Goal: Information Seeking & Learning: Learn about a topic

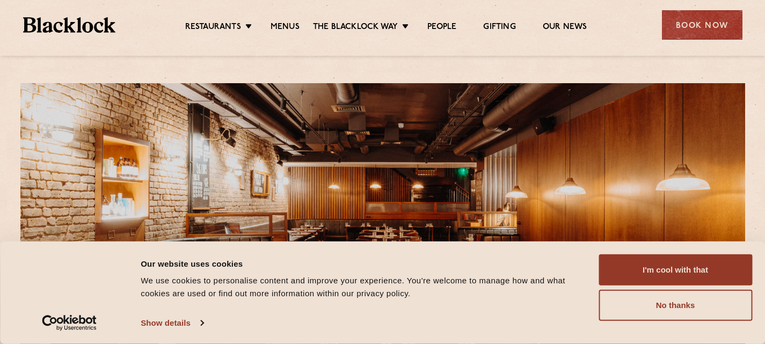
click at [286, 45] on div "Restaurants Soho City Shoreditch Covent Garden Canary Wharf Manchester Birmingh…" at bounding box center [383, 24] width 752 height 48
click at [289, 32] on link "Menus" at bounding box center [285, 28] width 29 height 12
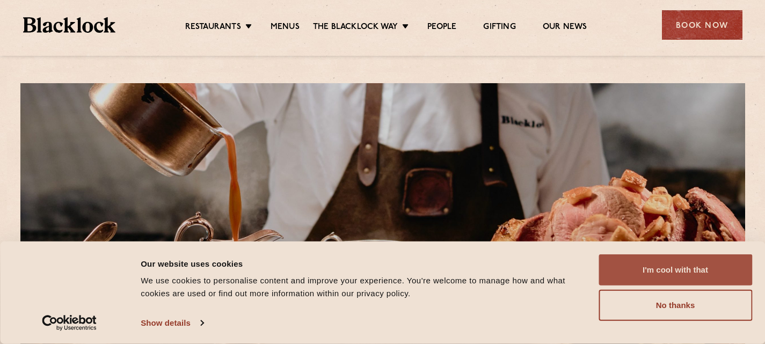
click at [665, 274] on button "I'm cool with that" at bounding box center [676, 269] width 154 height 31
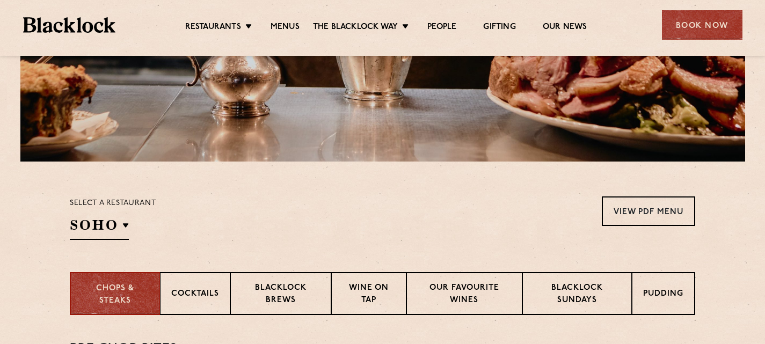
scroll to position [217, 0]
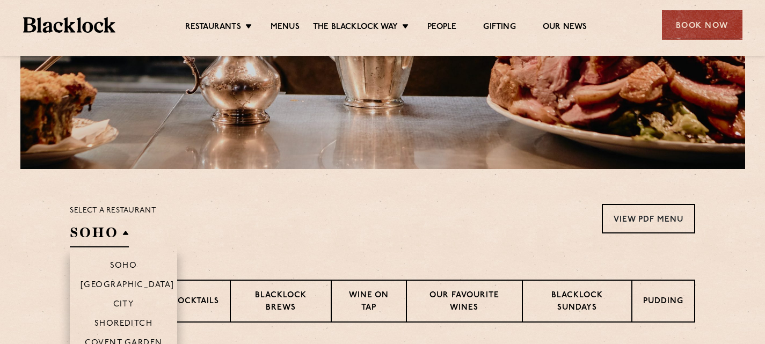
click at [125, 239] on h2 "SOHO" at bounding box center [99, 235] width 59 height 24
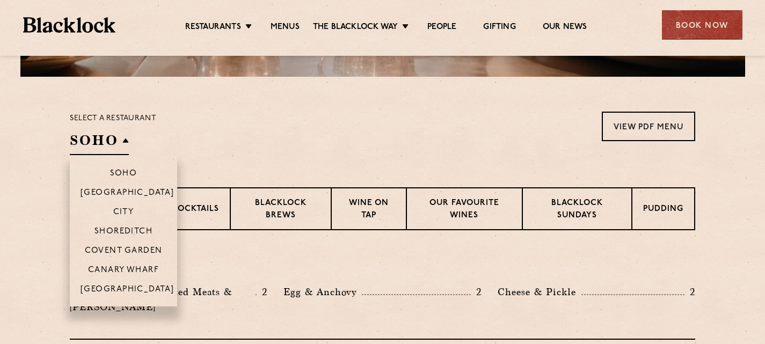
scroll to position [310, 0]
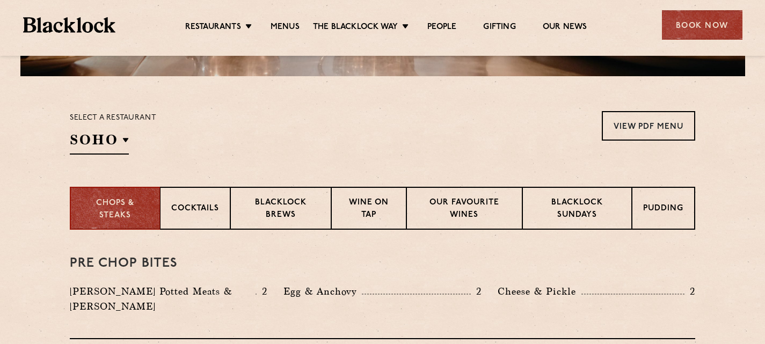
click at [284, 105] on section "Select a restaurant SOHO Soho Birmingham City Shoreditch Covent Garden Canary W…" at bounding box center [382, 131] width 765 height 111
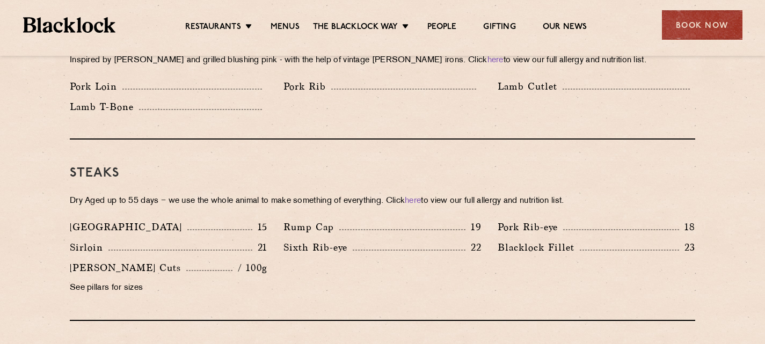
scroll to position [916, 0]
